Goal: Information Seeking & Learning: Find specific fact

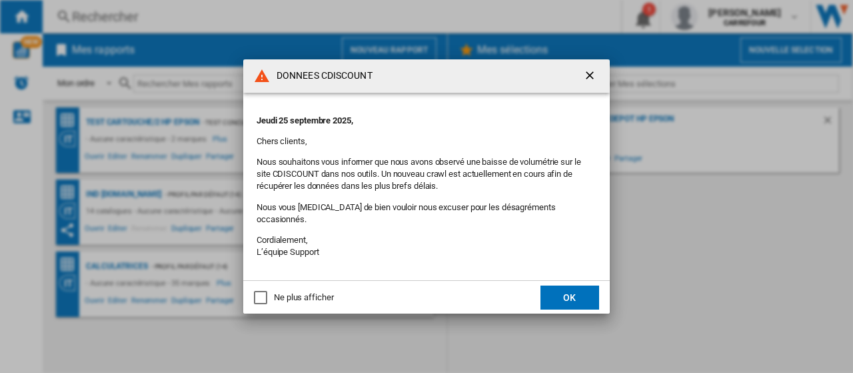
click at [556, 289] on button "OK" at bounding box center [570, 297] width 59 height 24
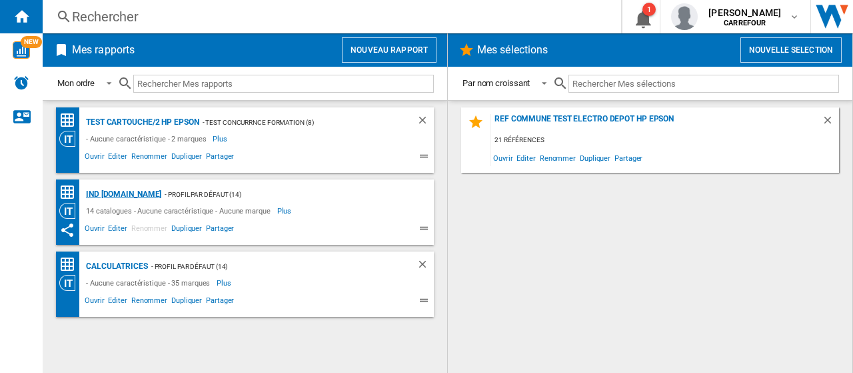
click at [129, 197] on div "Ind [DOMAIN_NAME]" at bounding box center [122, 194] width 79 height 17
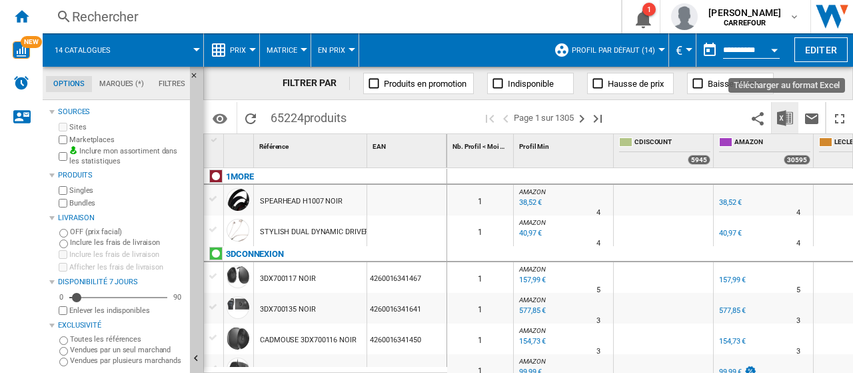
click at [783, 119] on img "Télécharger au format Excel" at bounding box center [785, 118] width 16 height 16
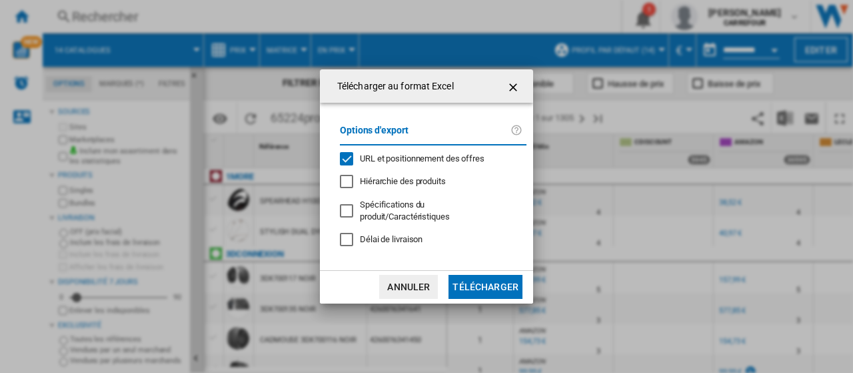
drag, startPoint x: 345, startPoint y: 165, endPoint x: 387, endPoint y: 209, distance: 60.8
click at [345, 165] on div "URL et positionnement des offres" at bounding box center [346, 158] width 13 height 13
click at [469, 275] on button "Télécharger" at bounding box center [486, 287] width 74 height 24
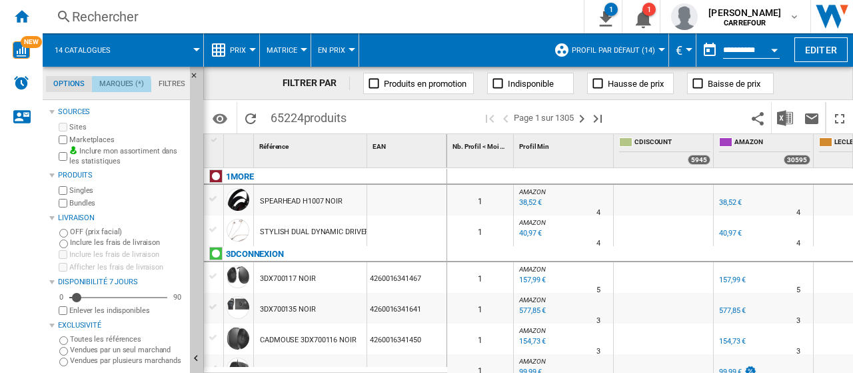
click at [118, 87] on md-tab-item "Marques (*)" at bounding box center [121, 84] width 59 height 16
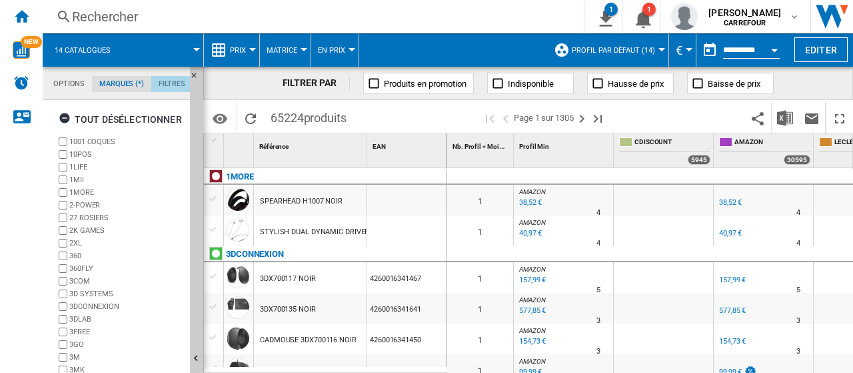
click at [160, 86] on md-tab-item "Filtres" at bounding box center [171, 84] width 41 height 16
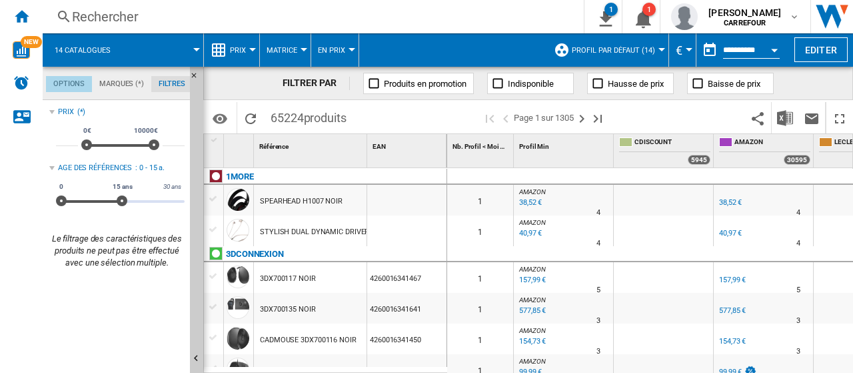
click at [69, 85] on md-tab-item "Options" at bounding box center [69, 84] width 46 height 16
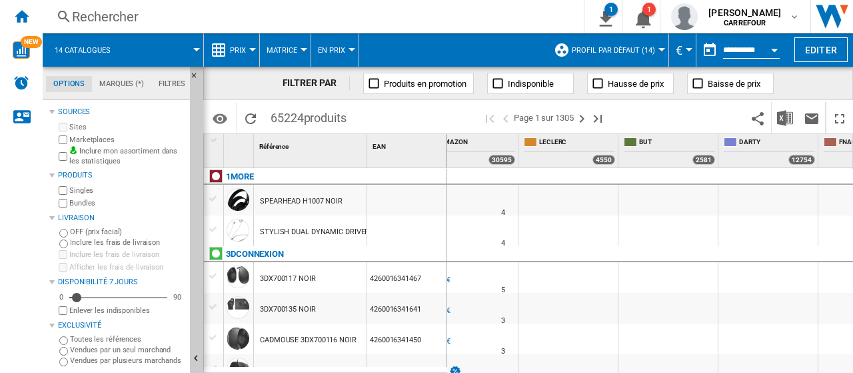
scroll to position [0, 0]
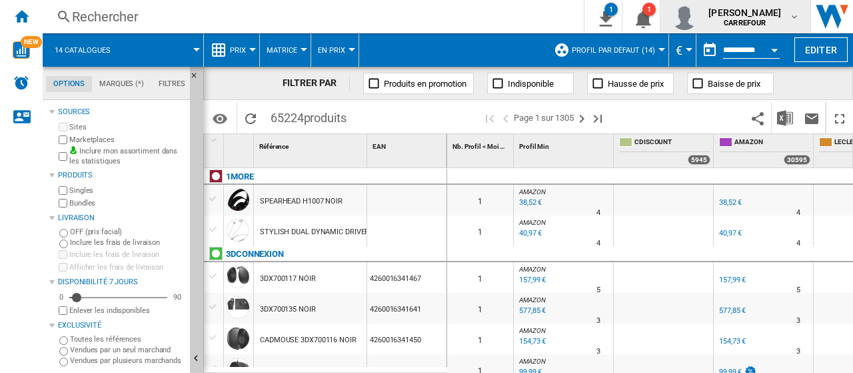
click at [792, 25] on div "johan mathor CARREFOUR" at bounding box center [735, 16] width 129 height 27
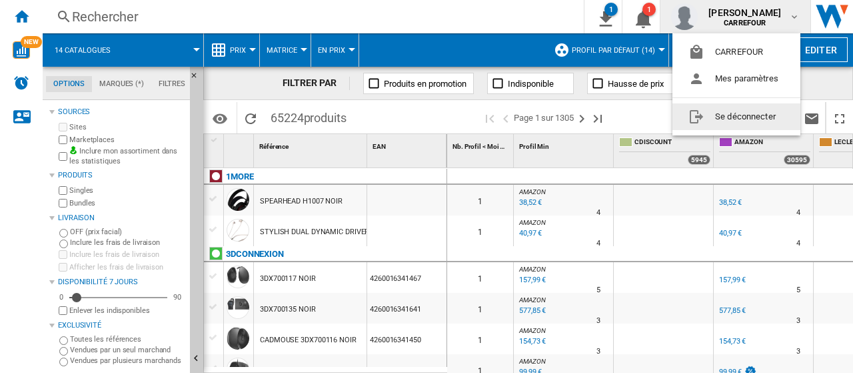
click at [743, 115] on button "Se déconnecter" at bounding box center [737, 116] width 128 height 27
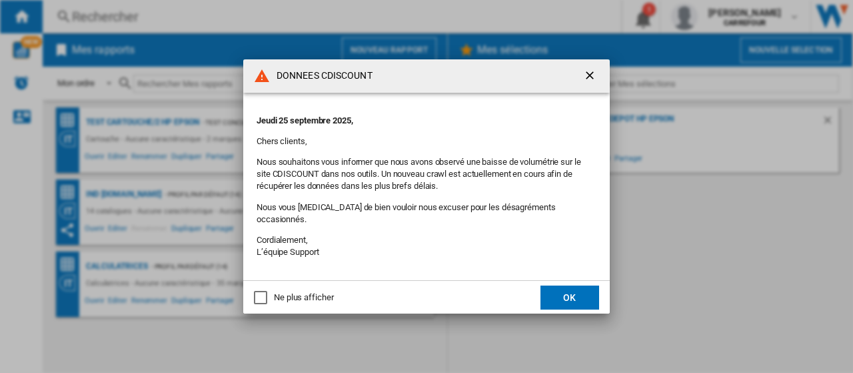
drag, startPoint x: 591, startPoint y: 85, endPoint x: 532, endPoint y: 76, distance: 60.0
click at [591, 83] on ng-md-icon "getI18NText('BUTTONS.CLOSE_DIALOG')" at bounding box center [591, 77] width 16 height 16
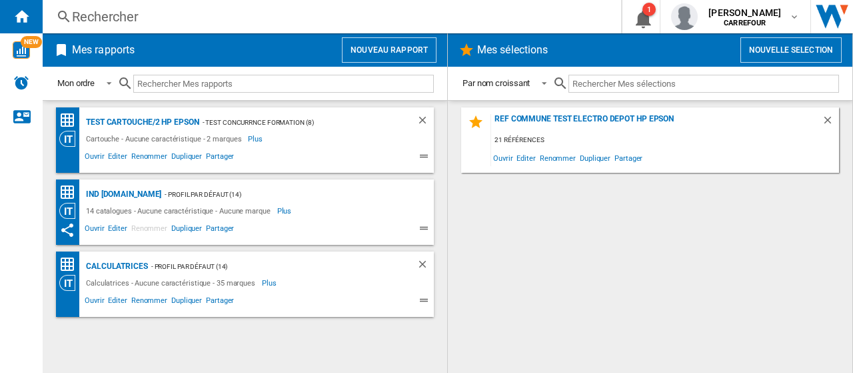
click at [107, 22] on div "Rechercher" at bounding box center [329, 16] width 515 height 19
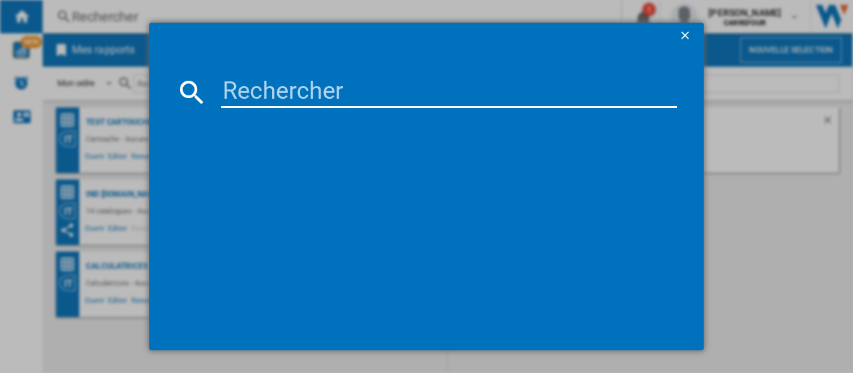
click at [322, 91] on input at bounding box center [449, 92] width 456 height 32
paste input "8714574926605"
type input "8714574926605"
